Goal: Information Seeking & Learning: Learn about a topic

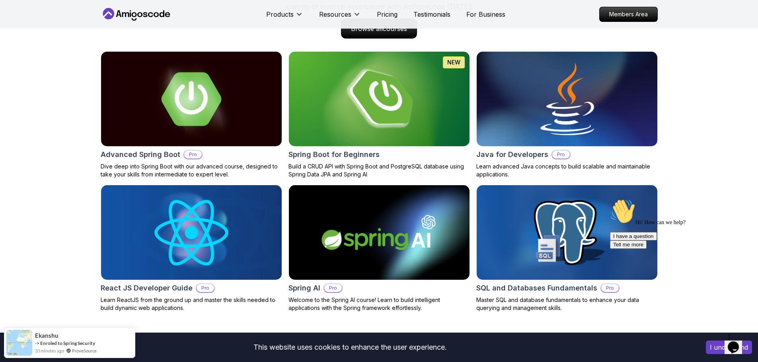
scroll to position [835, 0]
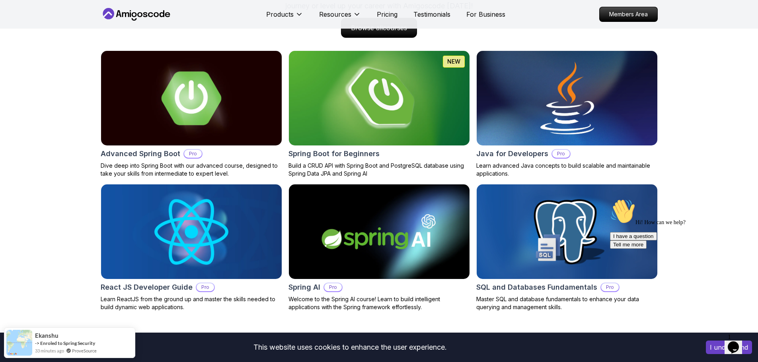
click at [375, 93] on img at bounding box center [379, 98] width 190 height 99
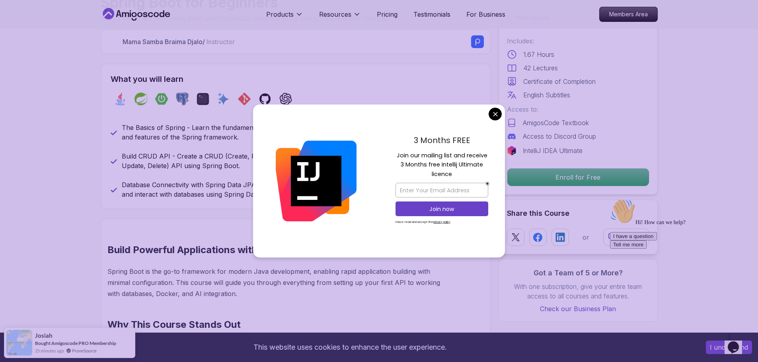
scroll to position [398, 0]
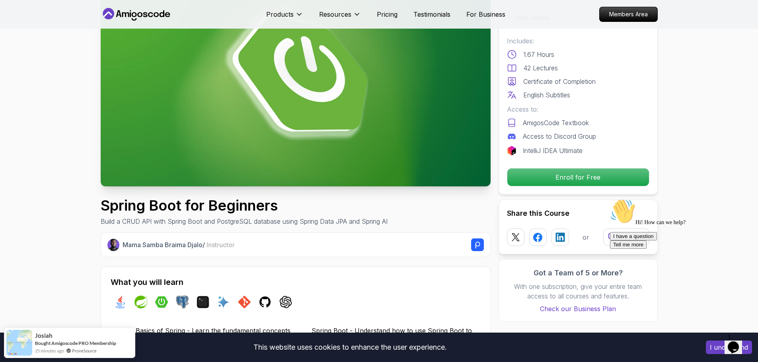
scroll to position [0, 0]
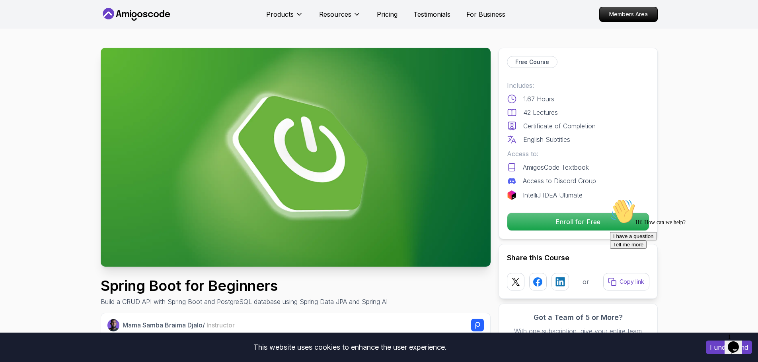
click at [610, 199] on icon "Chat attention grabber" at bounding box center [610, 199] width 0 height 0
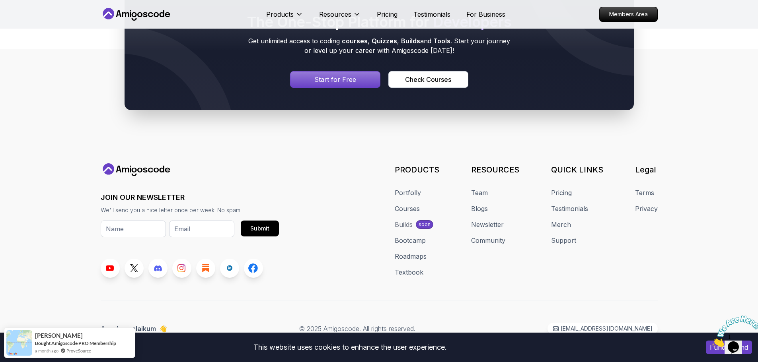
scroll to position [4300, 0]
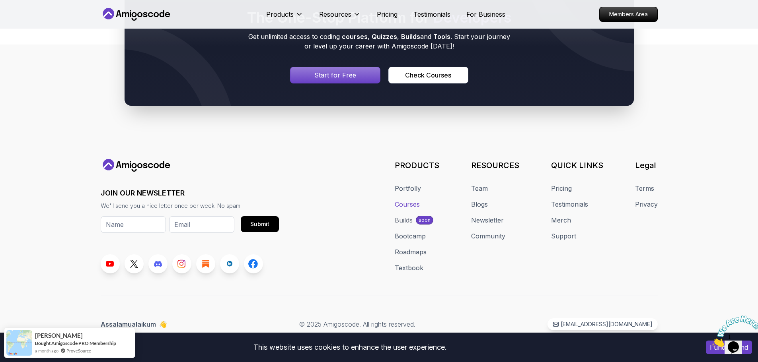
click at [406, 206] on link "Courses" at bounding box center [407, 205] width 25 height 10
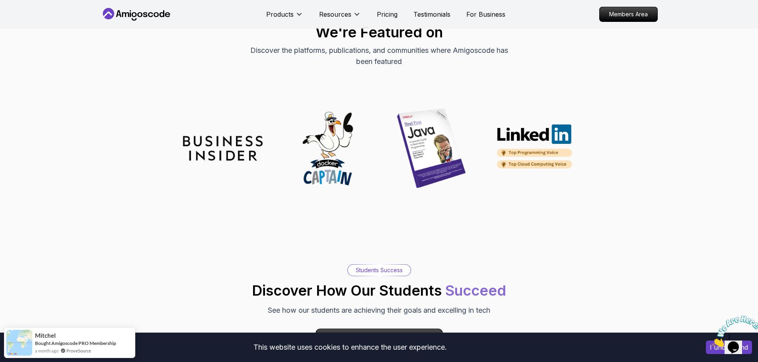
scroll to position [2347, 0]
